Goal: Transaction & Acquisition: Download file/media

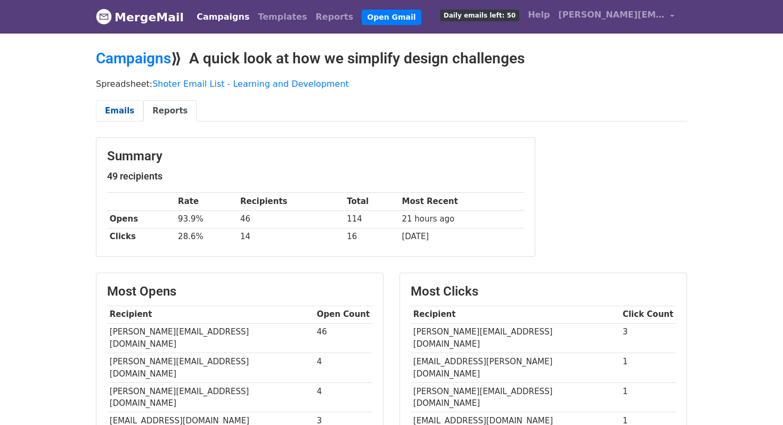
click at [111, 108] on link "Emails" at bounding box center [119, 111] width 47 height 22
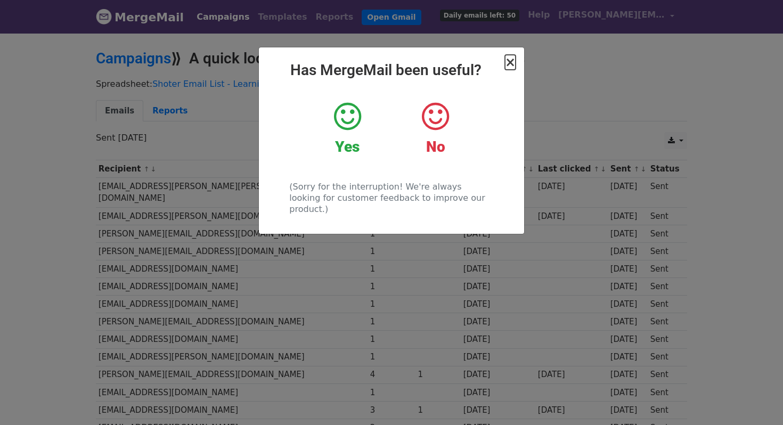
click at [514, 58] on span "×" at bounding box center [510, 62] width 11 height 15
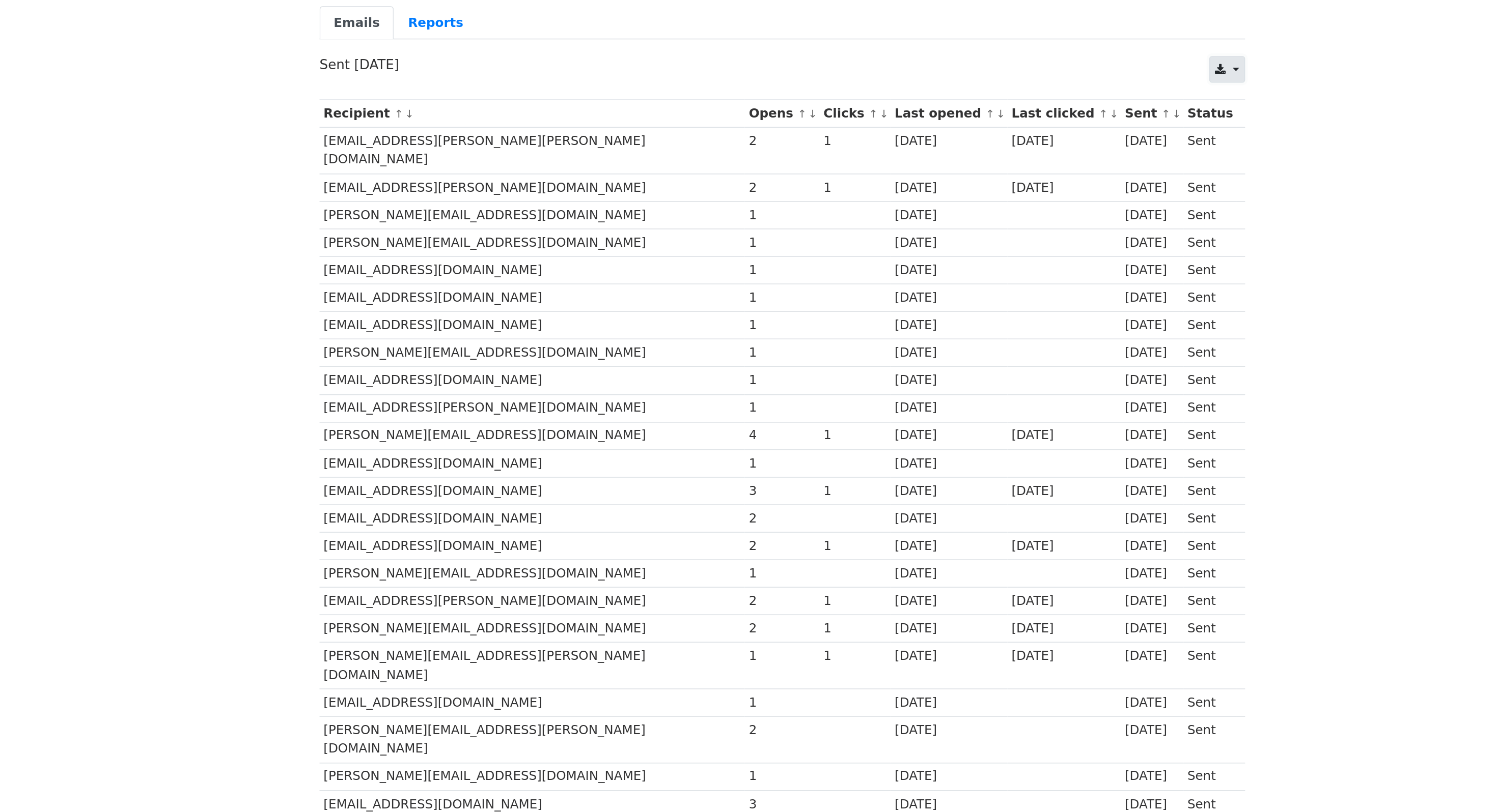
click at [748, 131] on icon at bounding box center [1016, 134] width 7 height 7
click at [524, 107] on link "Reports" at bounding box center [536, 106] width 51 height 21
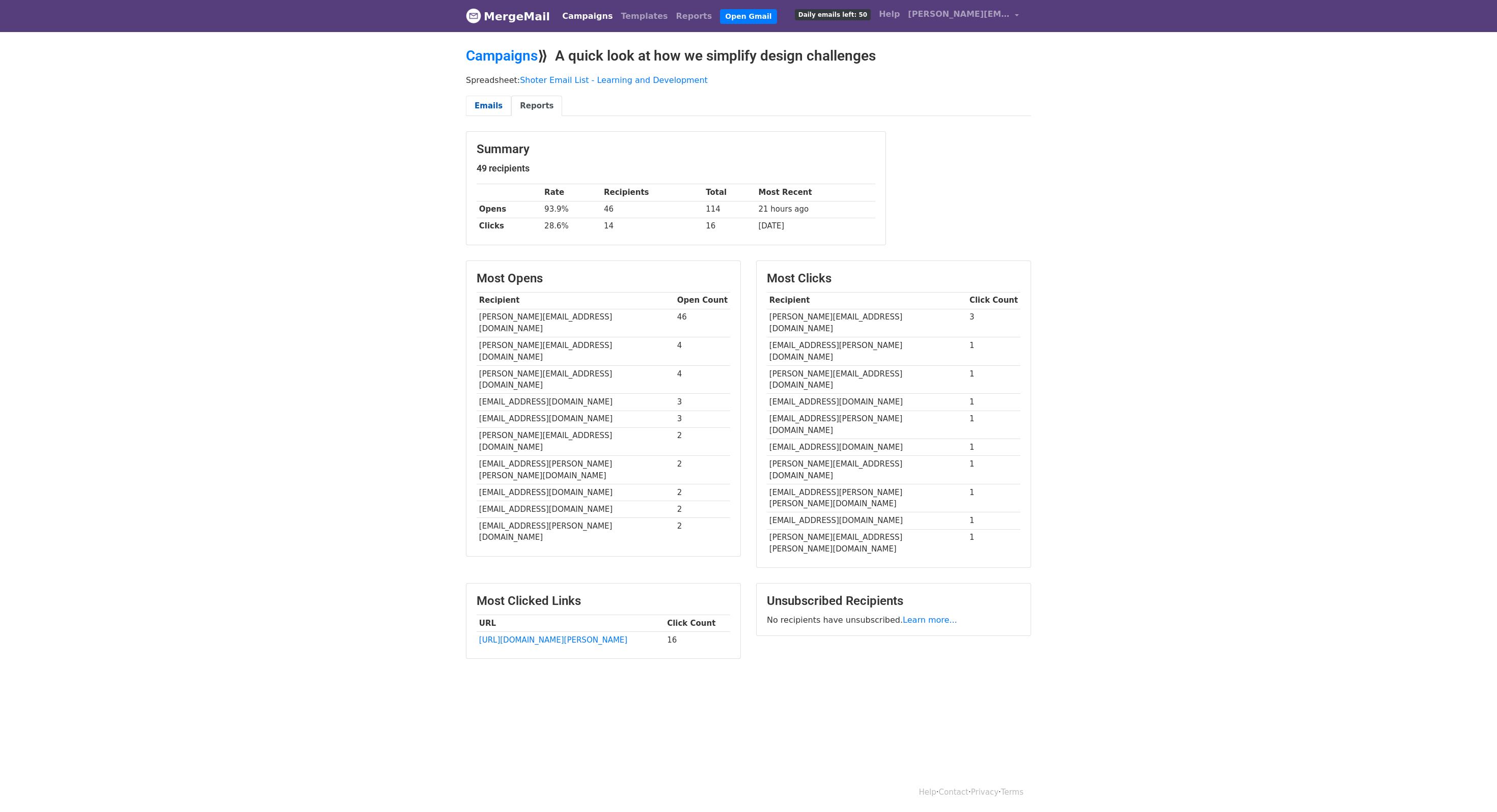
click at [491, 103] on link "Emails" at bounding box center [488, 106] width 45 height 21
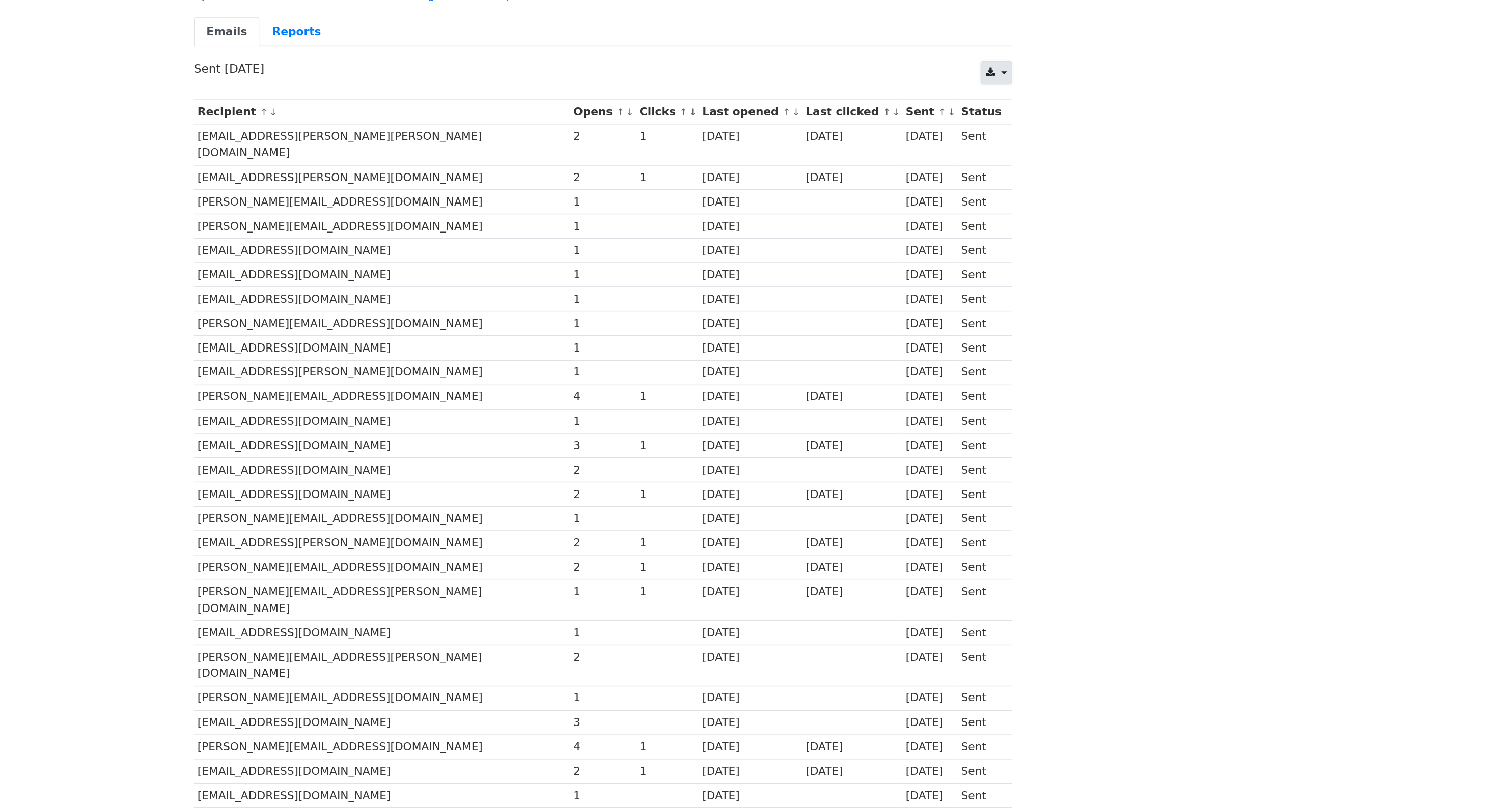
click at [1018, 137] on icon at bounding box center [1016, 134] width 7 height 7
click at [1024, 174] on link "Excel" at bounding box center [1033, 173] width 46 height 16
click at [526, 97] on link "Reports" at bounding box center [536, 106] width 51 height 21
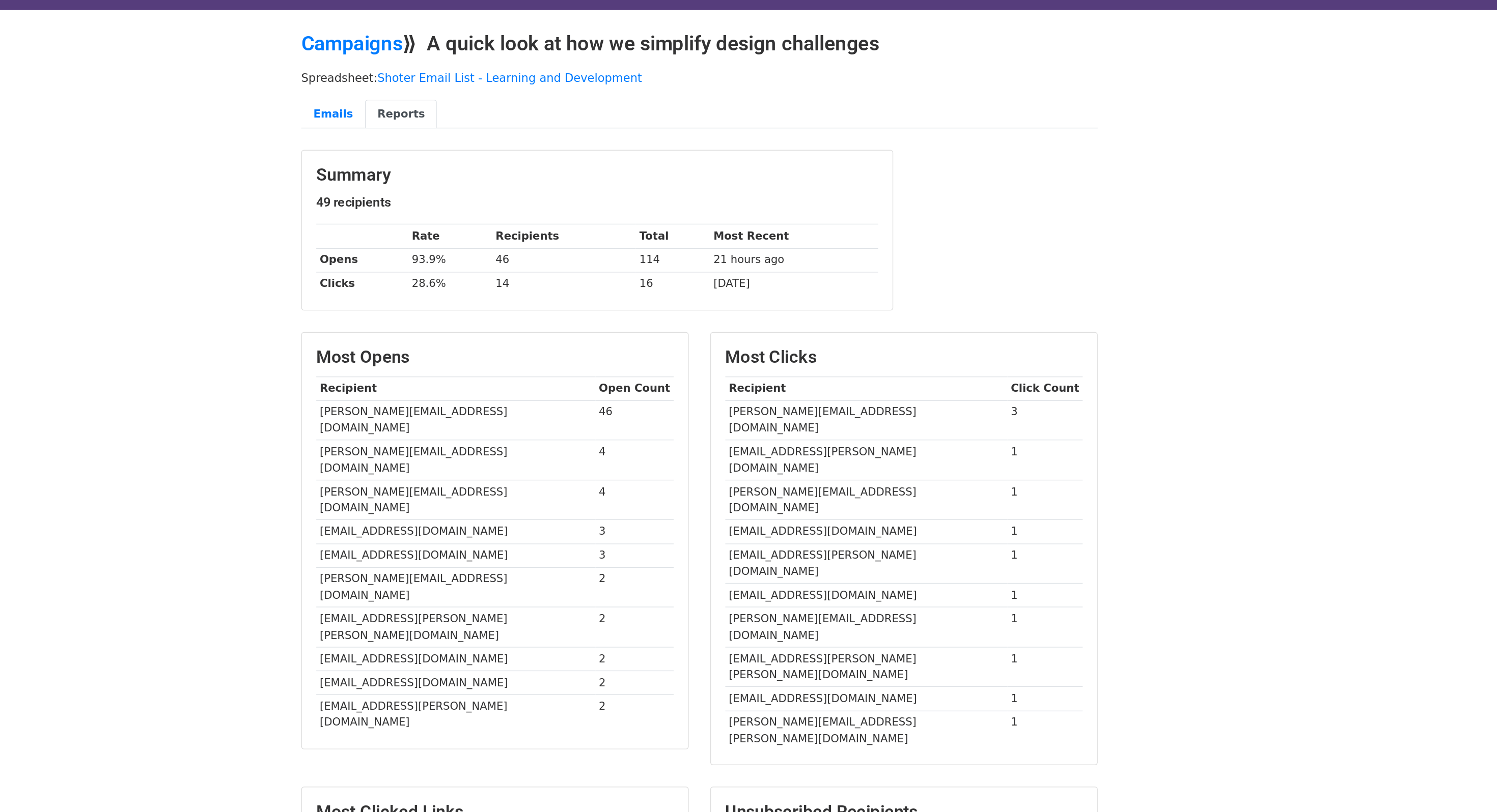
click at [1196, 194] on body "MergeMail Campaigns Templates Reports Open Gmail Daily emails left: 50 Help [PE…" at bounding box center [748, 354] width 1497 height 710
